Goal: Transaction & Acquisition: Purchase product/service

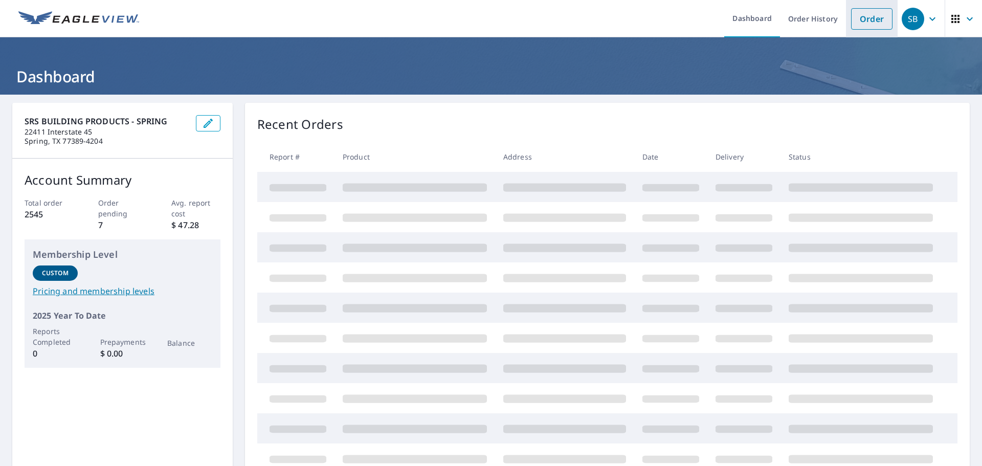
click at [869, 27] on link "Order" at bounding box center [871, 18] width 41 height 21
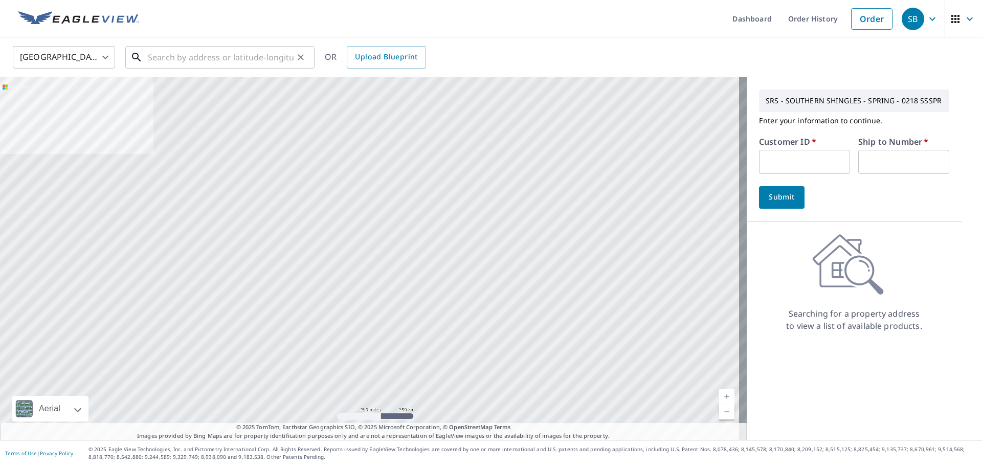
click at [261, 56] on input "text" at bounding box center [221, 57] width 146 height 29
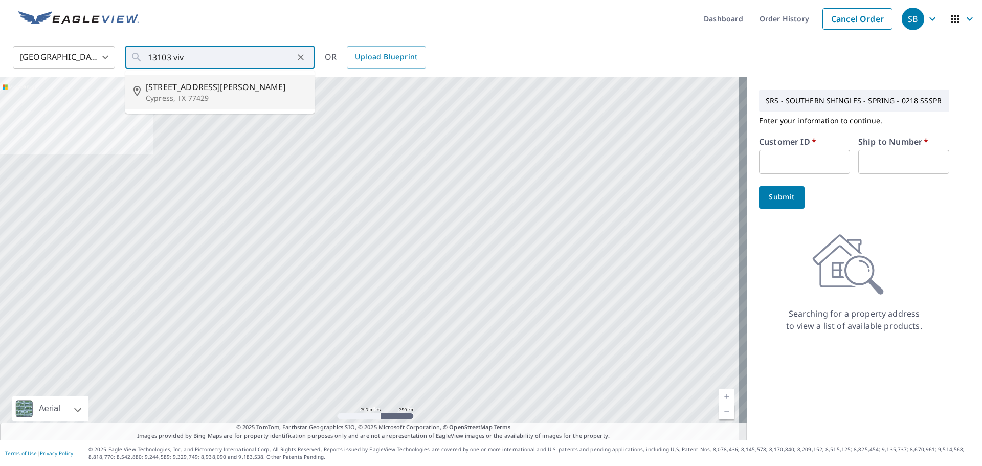
type input "[STREET_ADDRESS][PERSON_NAME]"
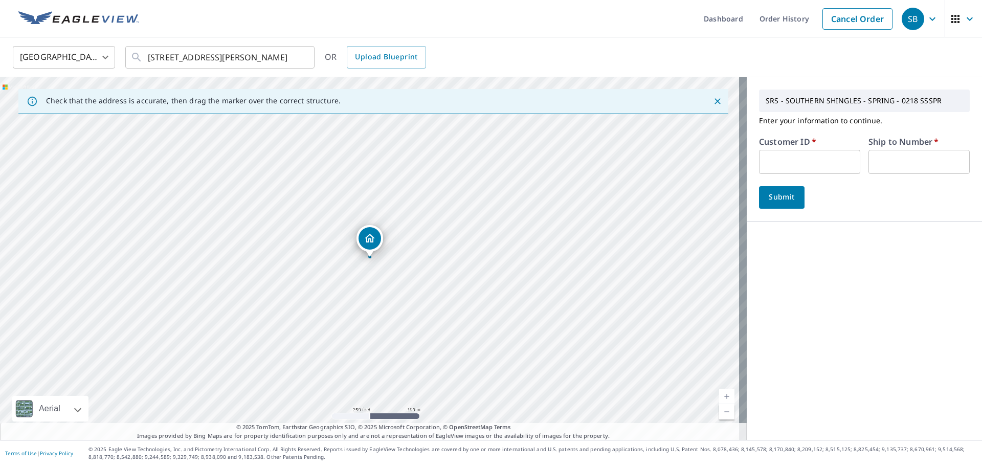
click at [786, 161] on input "text" at bounding box center [809, 162] width 101 height 24
type input "PRE218"
drag, startPoint x: 913, startPoint y: 161, endPoint x: 907, endPoint y: 163, distance: 6.2
click at [913, 161] on input "text" at bounding box center [918, 162] width 101 height 24
type input "1"
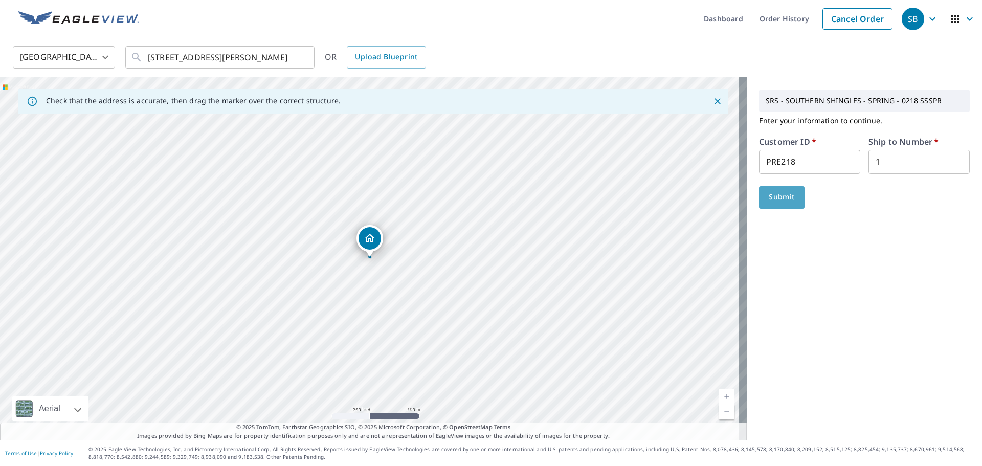
drag, startPoint x: 768, startPoint y: 200, endPoint x: 823, endPoint y: 225, distance: 60.4
click at [768, 201] on span "Submit" at bounding box center [781, 197] width 29 height 13
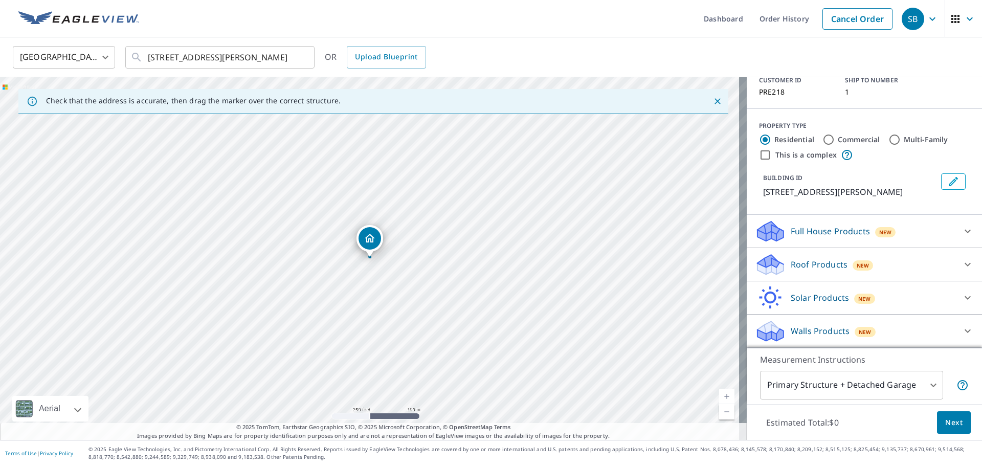
click at [813, 265] on p "Roof Products" at bounding box center [819, 264] width 57 height 12
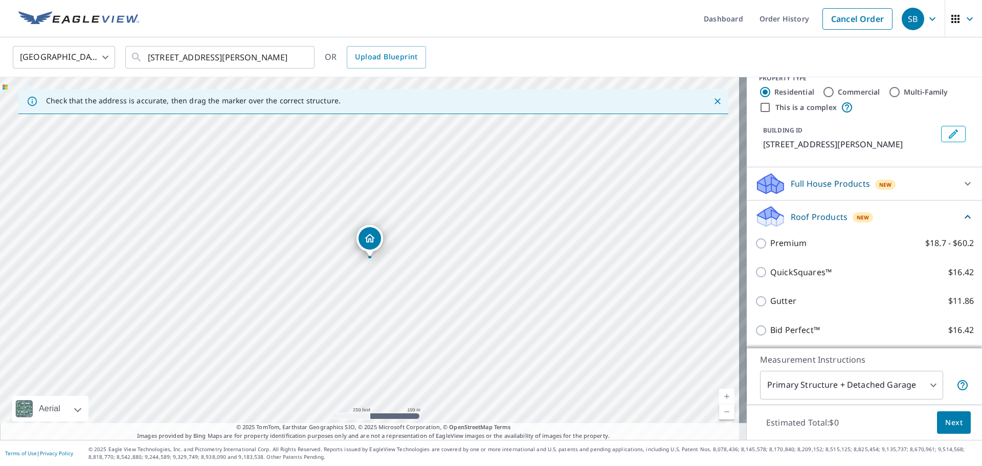
scroll to position [137, 0]
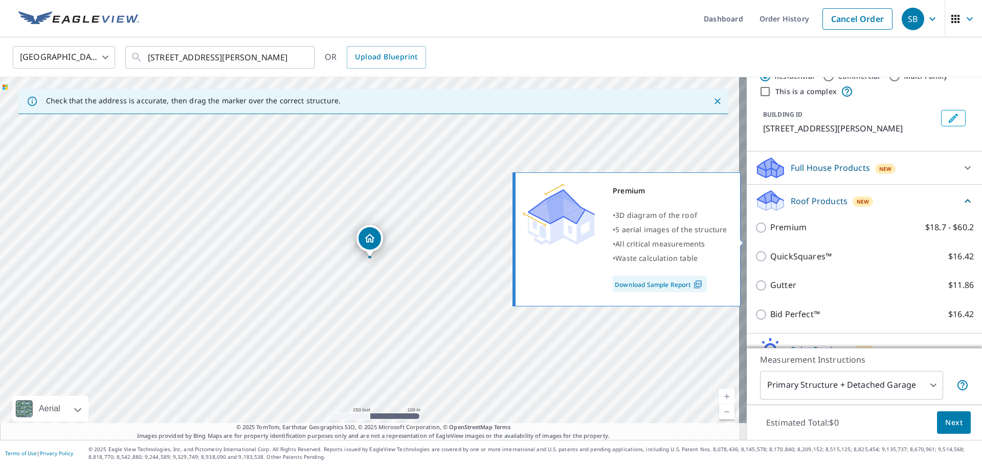
click at [796, 234] on p "Premium" at bounding box center [788, 227] width 36 height 13
click at [770, 234] on input "Premium $18.7 - $60.2" at bounding box center [762, 227] width 15 height 12
checkbox input "true"
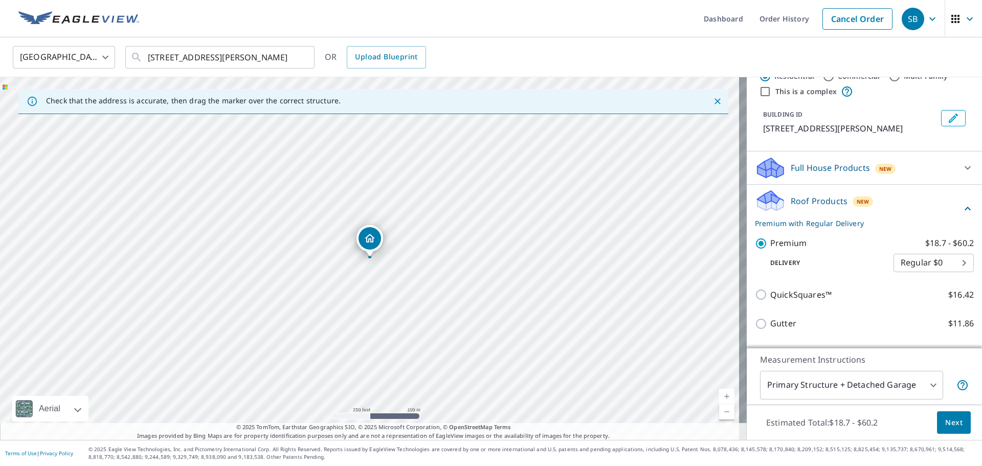
click at [945, 423] on span "Next" at bounding box center [953, 422] width 17 height 13
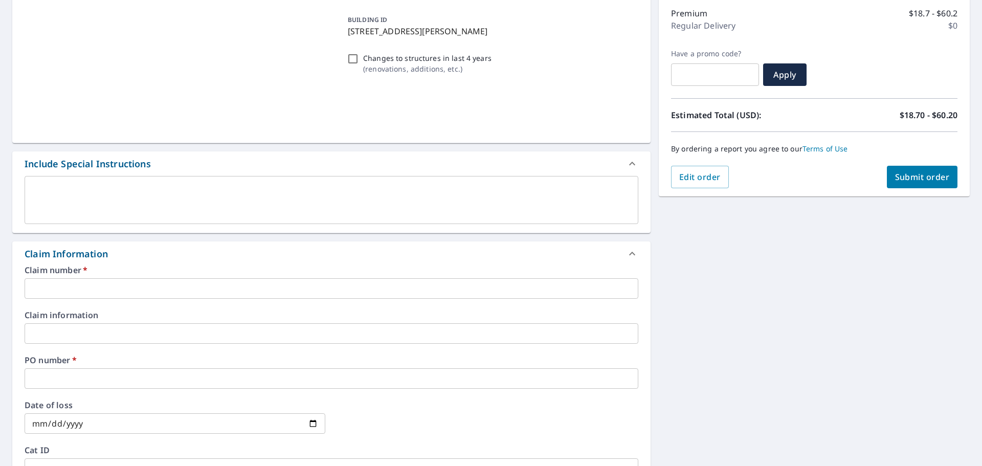
scroll to position [153, 0]
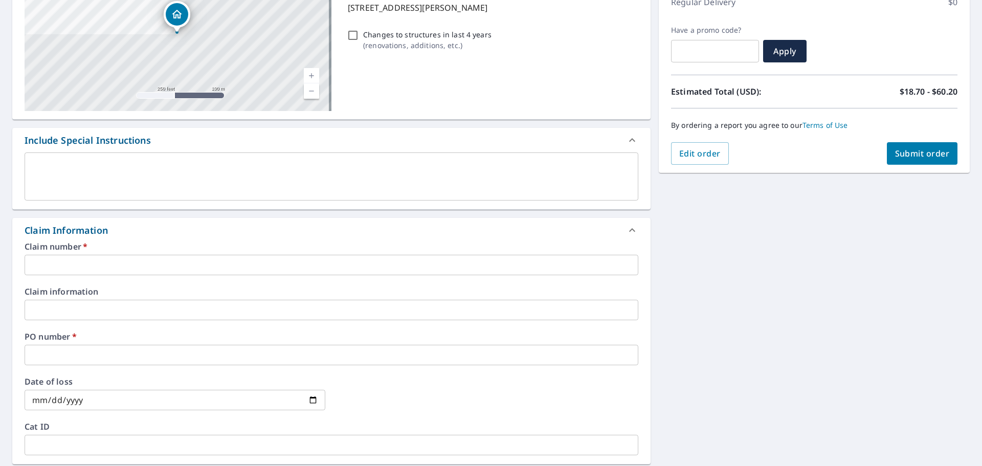
click at [130, 259] on input "text" at bounding box center [332, 265] width 614 height 20
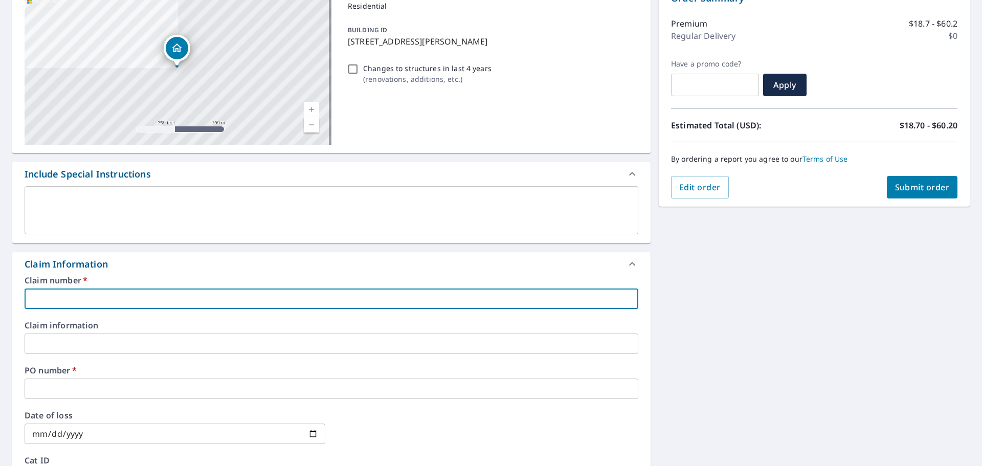
scroll to position [102, 0]
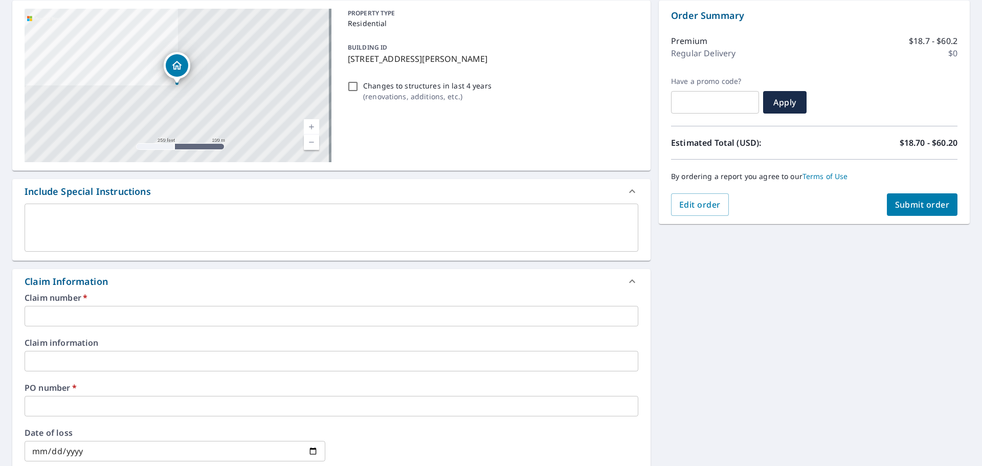
drag, startPoint x: 345, startPoint y: 59, endPoint x: 474, endPoint y: 65, distance: 129.0
click at [474, 65] on div "BUILDING ID [STREET_ADDRESS][PERSON_NAME]" at bounding box center [491, 53] width 295 height 32
checkbox input "true"
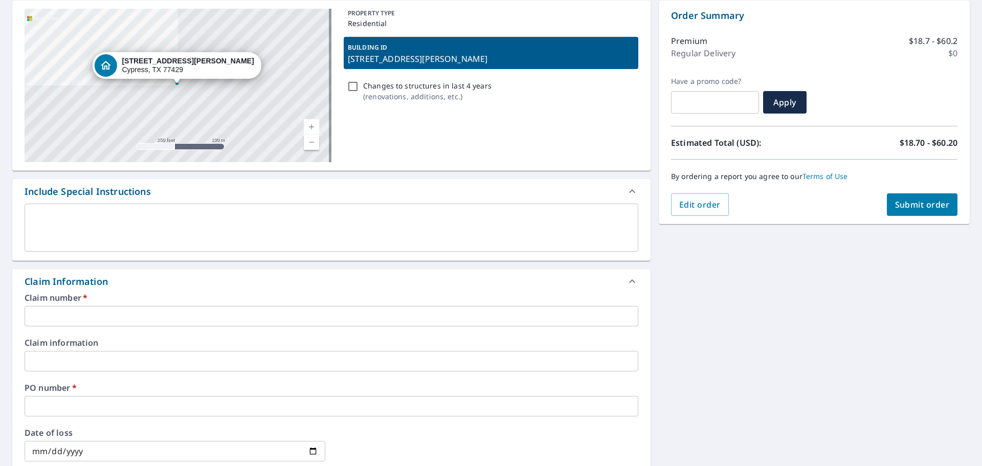
copy p "[STREET_ADDRESS][PERSON_NAME]"
click at [64, 319] on input "text" at bounding box center [332, 316] width 614 height 20
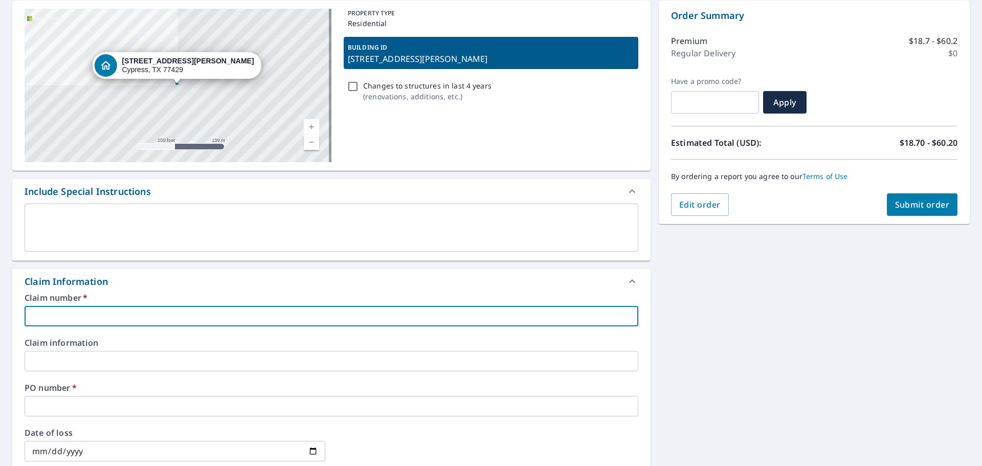
paste input "[STREET_ADDRESS][PERSON_NAME]"
type input "[STREET_ADDRESS][PERSON_NAME]"
checkbox input "true"
type input "[STREET_ADDRESS][PERSON_NAME]"
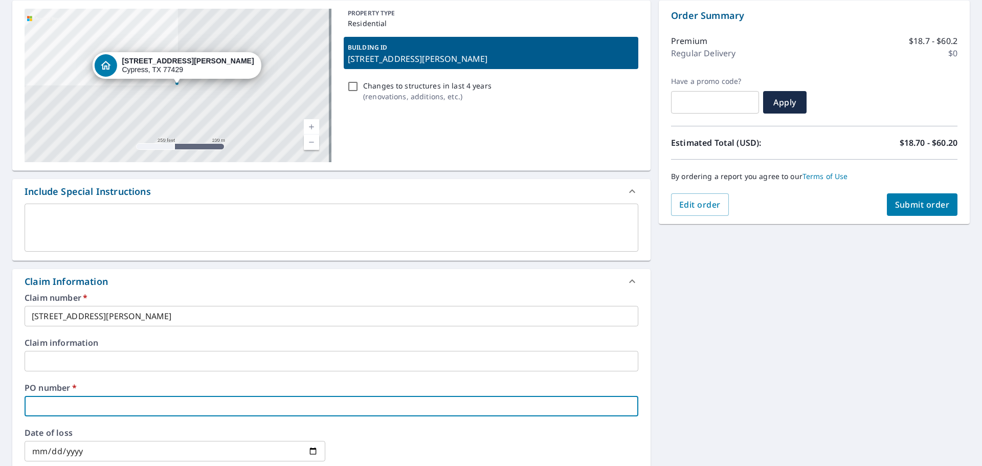
click at [54, 398] on input "text" at bounding box center [332, 406] width 614 height 20
paste input "[STREET_ADDRESS][PERSON_NAME]"
type input "[STREET_ADDRESS][PERSON_NAME]"
checkbox input "true"
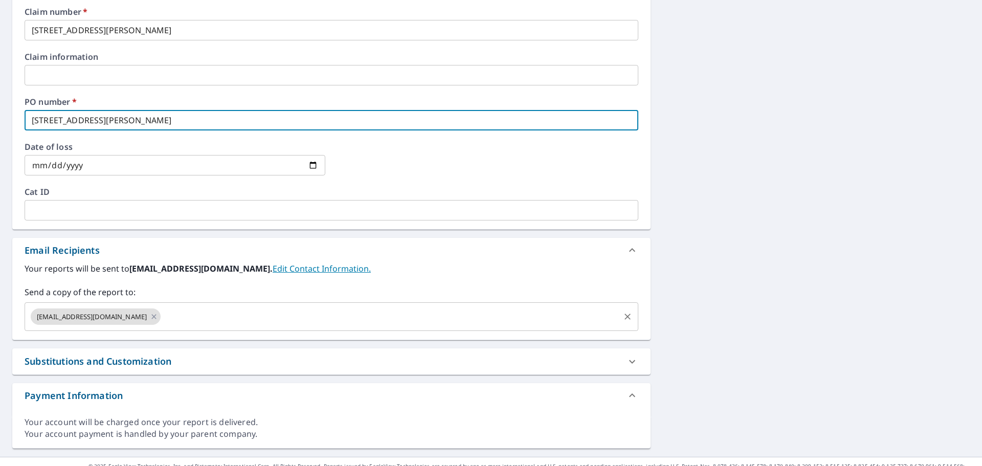
scroll to position [405, 0]
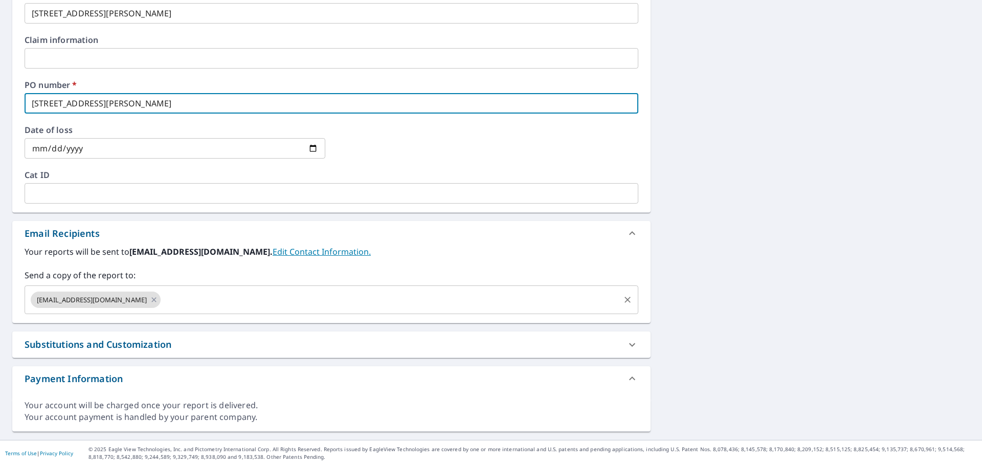
click at [205, 311] on div "[EMAIL_ADDRESS][DOMAIN_NAME] ​" at bounding box center [332, 299] width 614 height 29
type input "[STREET_ADDRESS][PERSON_NAME]"
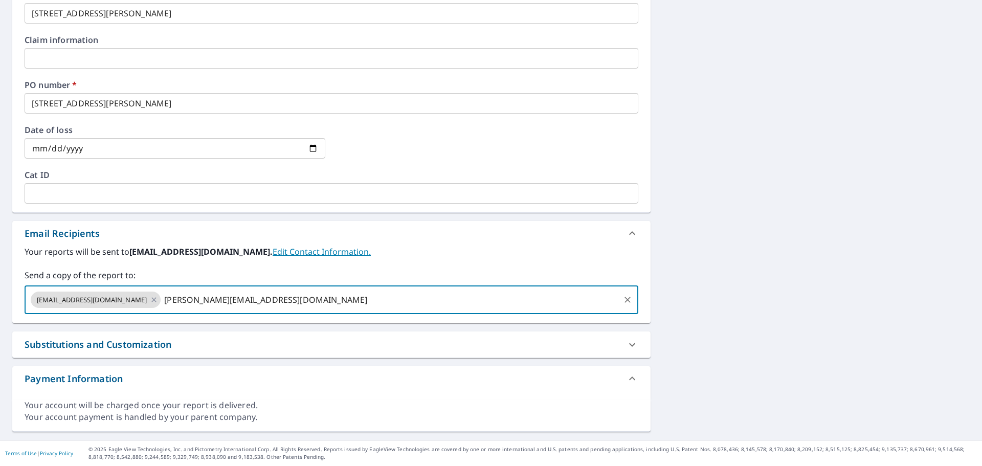
type input "[PERSON_NAME][EMAIL_ADDRESS][DOMAIN_NAME]"
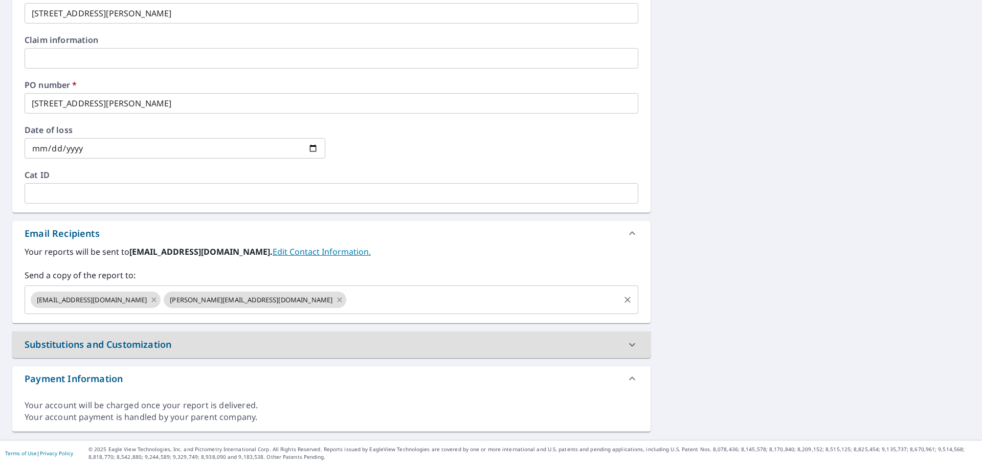
scroll to position [0, 0]
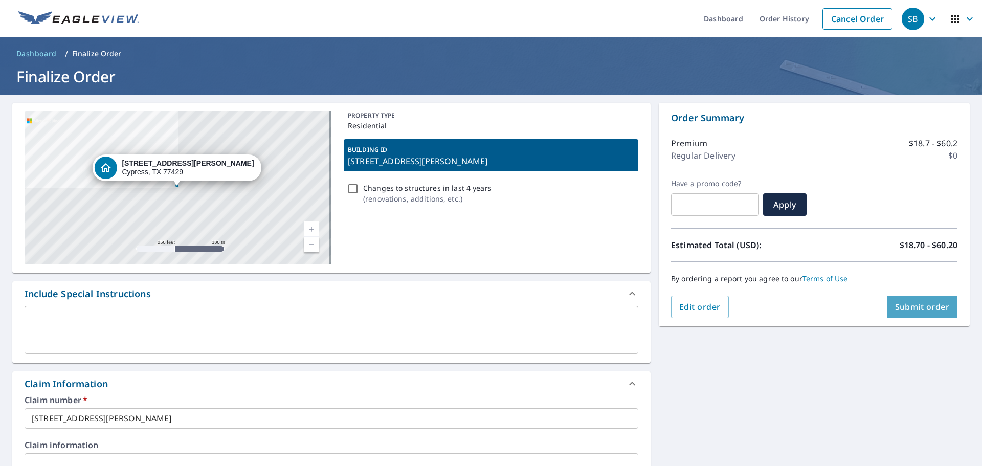
click at [915, 304] on span "Submit order" at bounding box center [922, 306] width 55 height 11
checkbox input "true"
